Goal: Find specific page/section: Find specific page/section

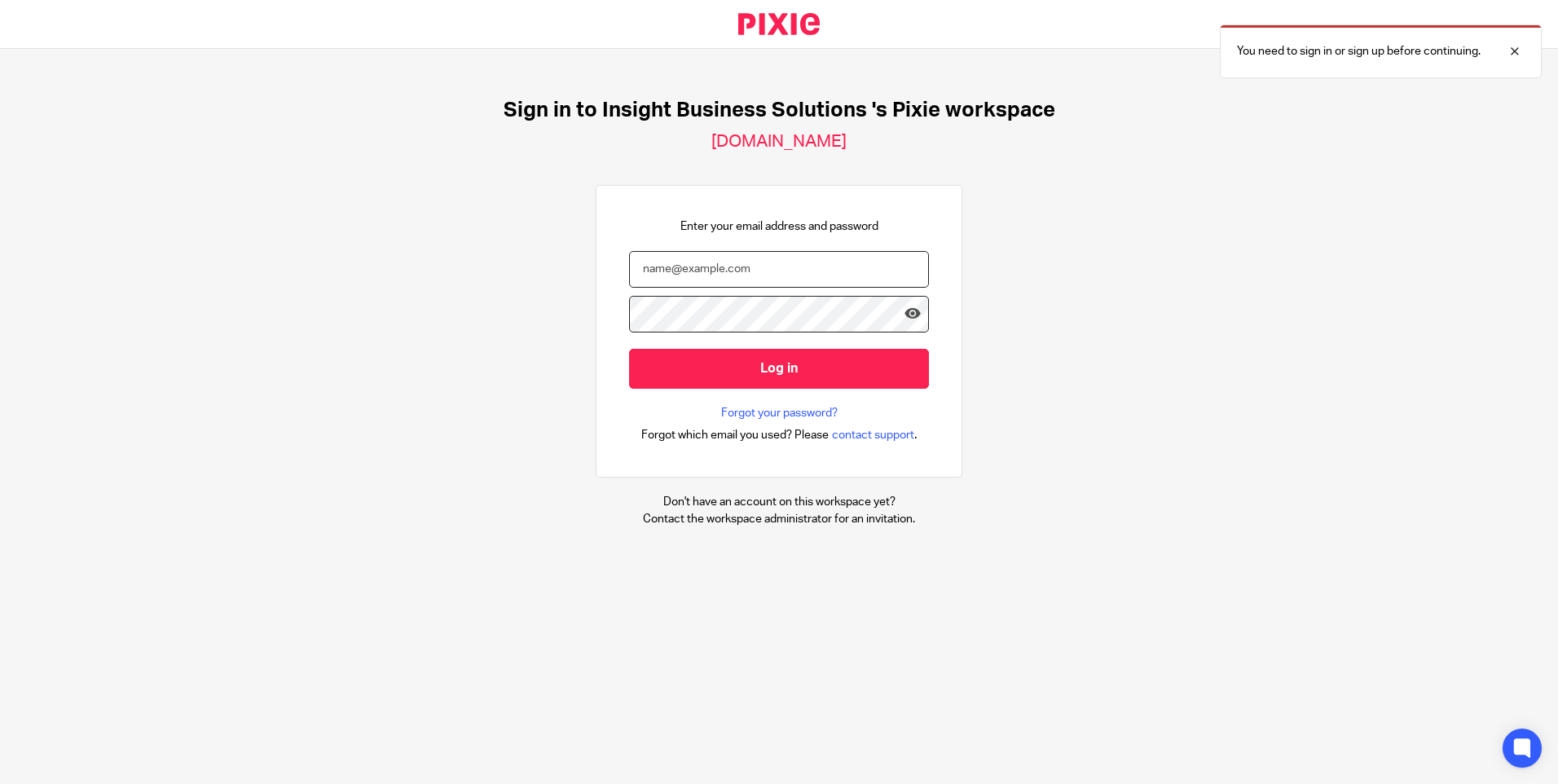
click at [747, 260] on input "email" at bounding box center [779, 269] width 300 height 37
type input "tracey.disley@insightbusinesssolutions.co.uk"
click at [629, 349] on input "Log in" at bounding box center [779, 368] width 300 height 40
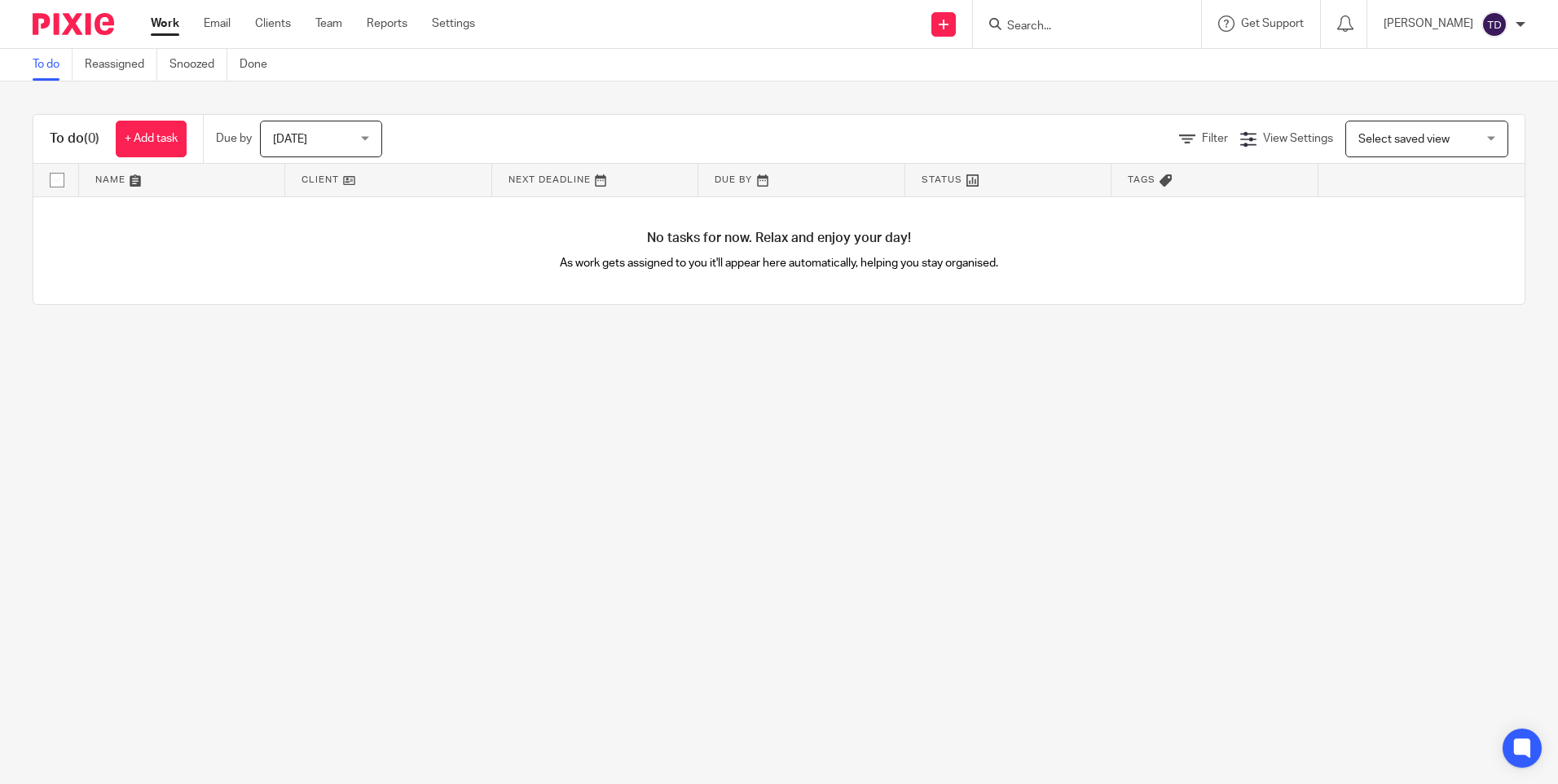
click at [1032, 23] on input "Search" at bounding box center [1080, 26] width 147 height 14
type input "insight"
click at [1107, 65] on link at bounding box center [1206, 63] width 407 height 24
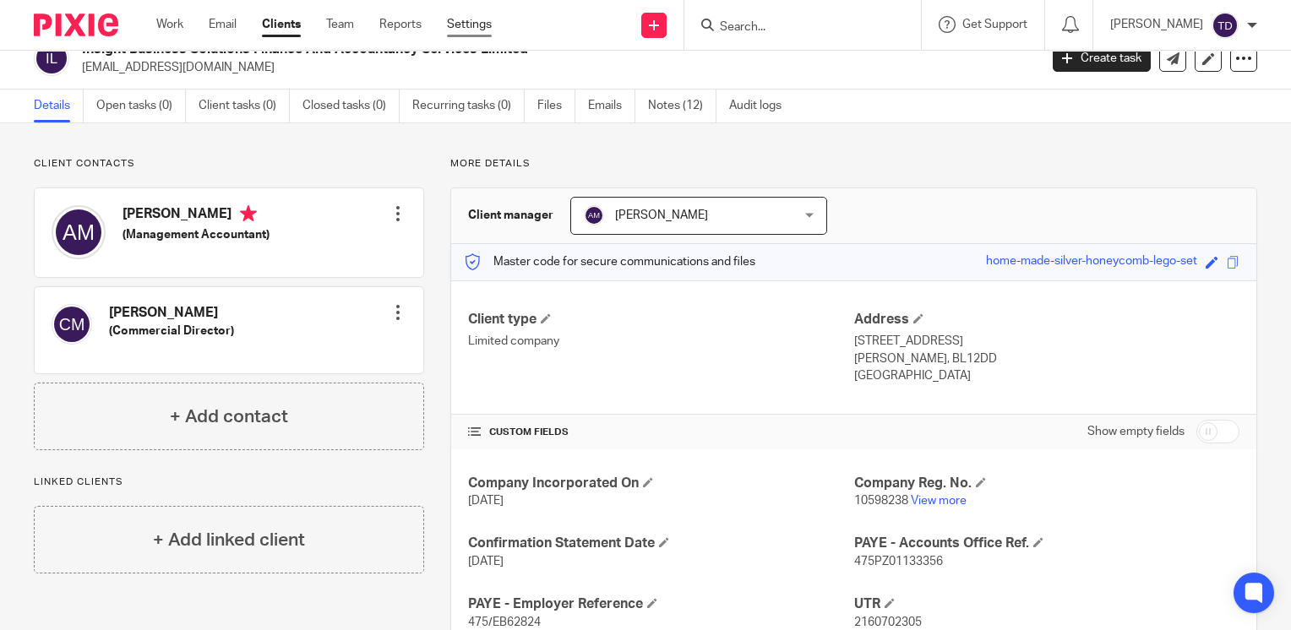
scroll to position [21, 0]
